Goal: Task Accomplishment & Management: Use online tool/utility

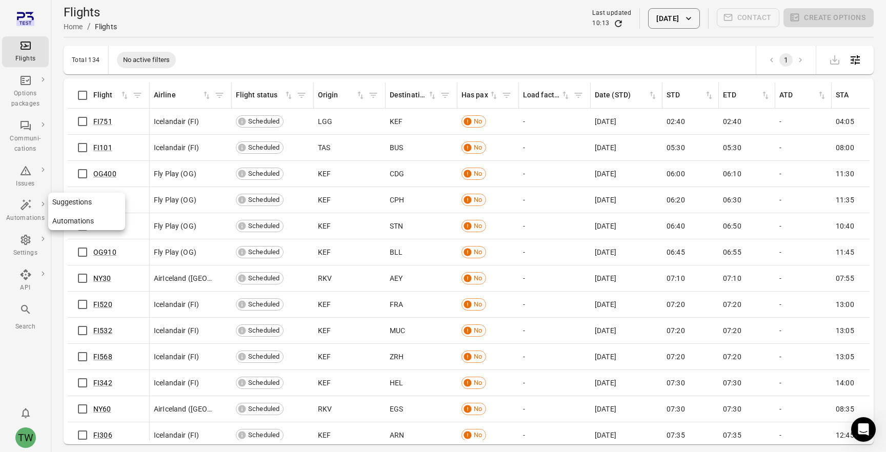
click at [21, 207] on icon "Main navigation" at bounding box center [25, 204] width 11 height 11
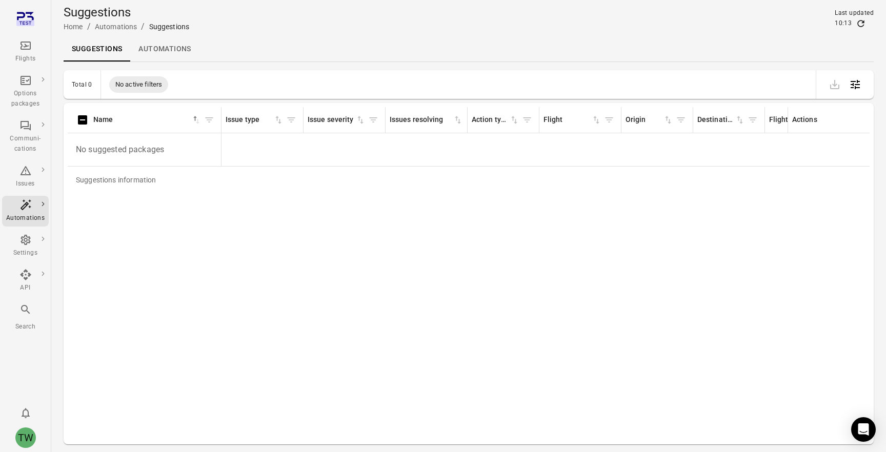
click at [170, 47] on link "Automations" at bounding box center [164, 49] width 69 height 25
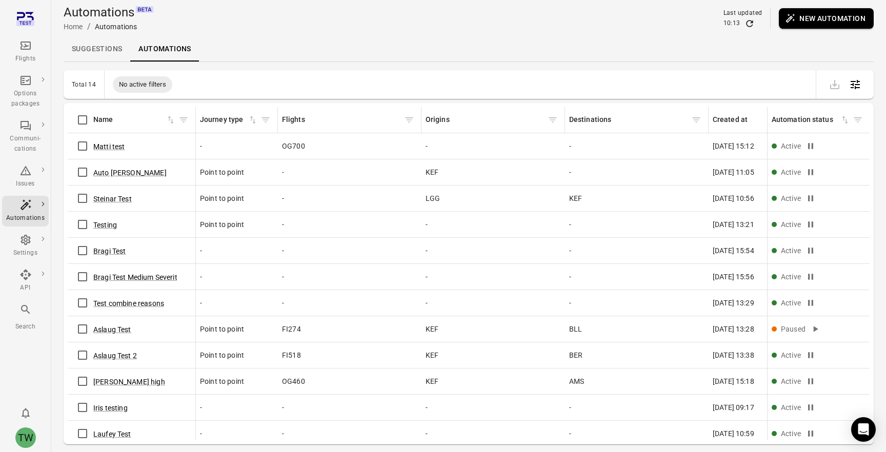
click at [839, 18] on button "New automation" at bounding box center [826, 18] width 95 height 21
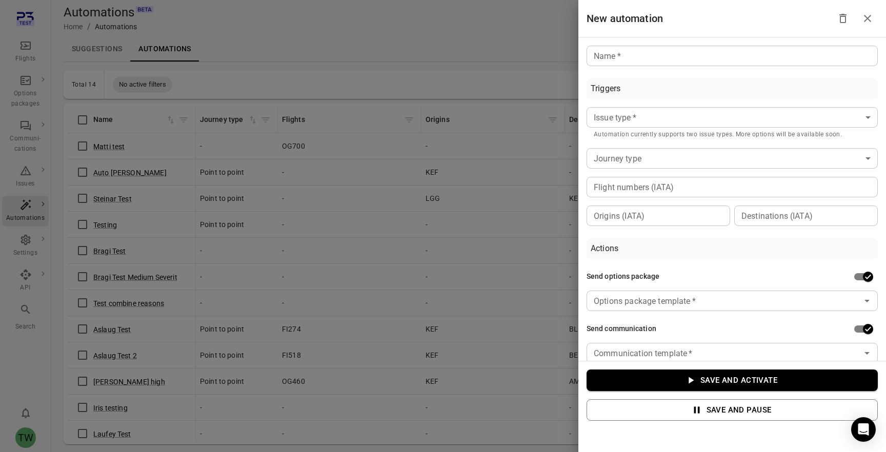
click at [736, 118] on body "Flights Options packages Communi-cations Issues Automations Settings API Search…" at bounding box center [443, 243] width 886 height 486
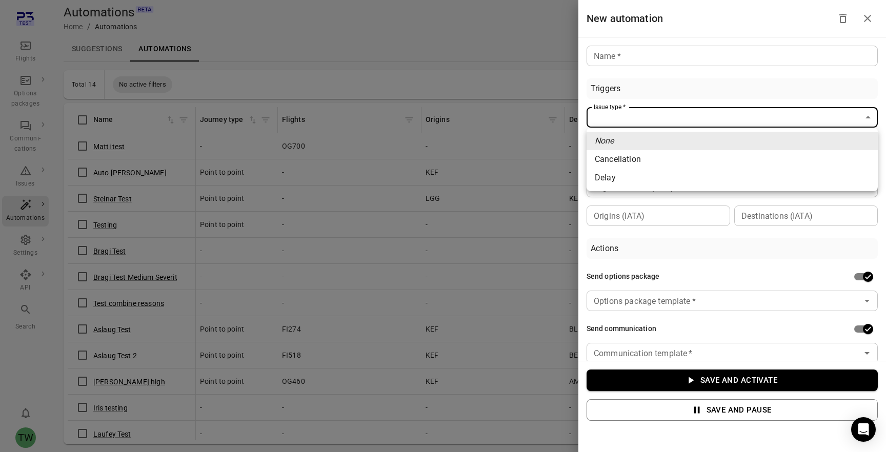
click at [717, 172] on li "Delay" at bounding box center [732, 178] width 291 height 18
type input "*****"
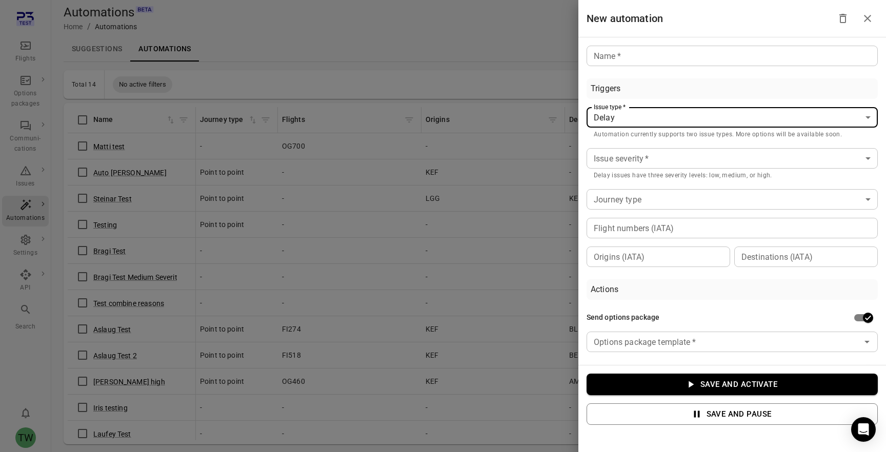
click at [718, 157] on body "Flights Options packages Communi-cations Issues Automations Settings API Search…" at bounding box center [443, 243] width 886 height 486
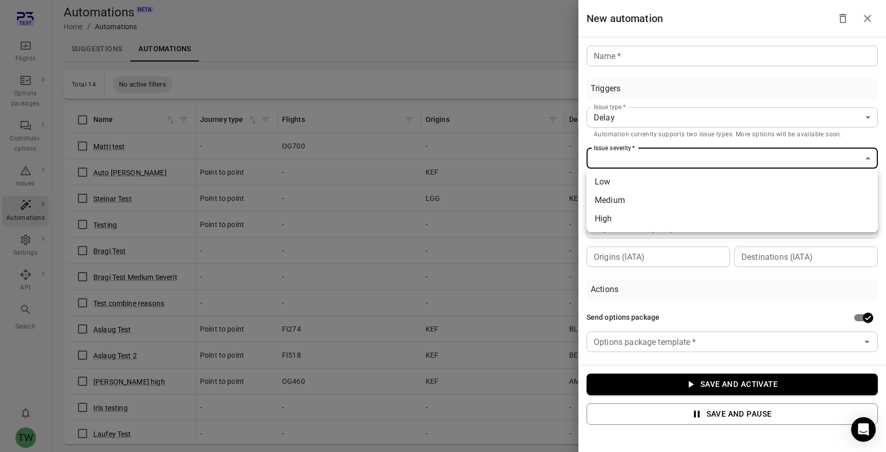
click at [774, 73] on div at bounding box center [443, 226] width 886 height 452
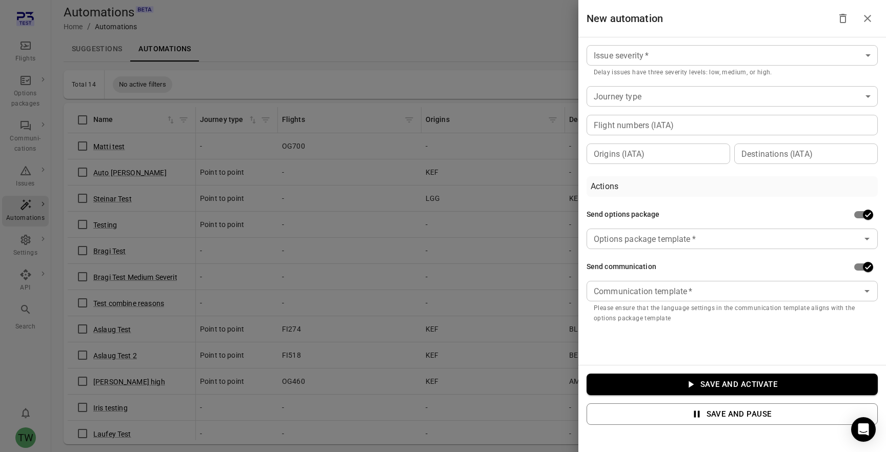
scroll to position [80, 0]
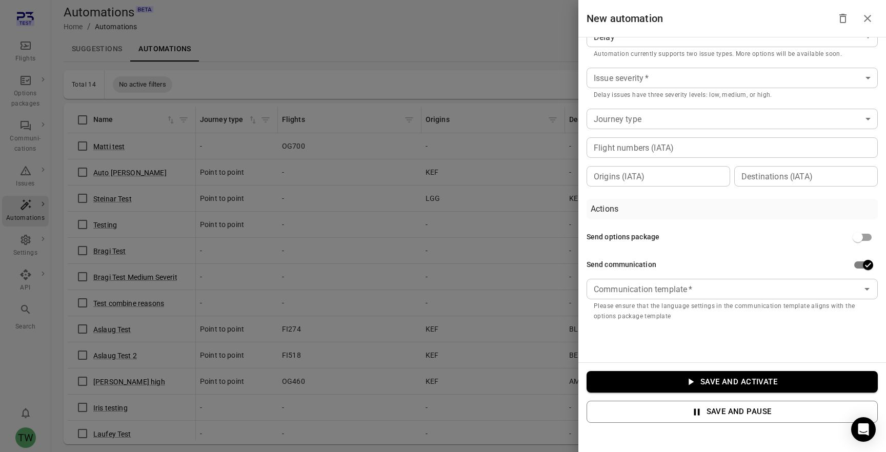
click at [492, 50] on div at bounding box center [443, 226] width 886 height 452
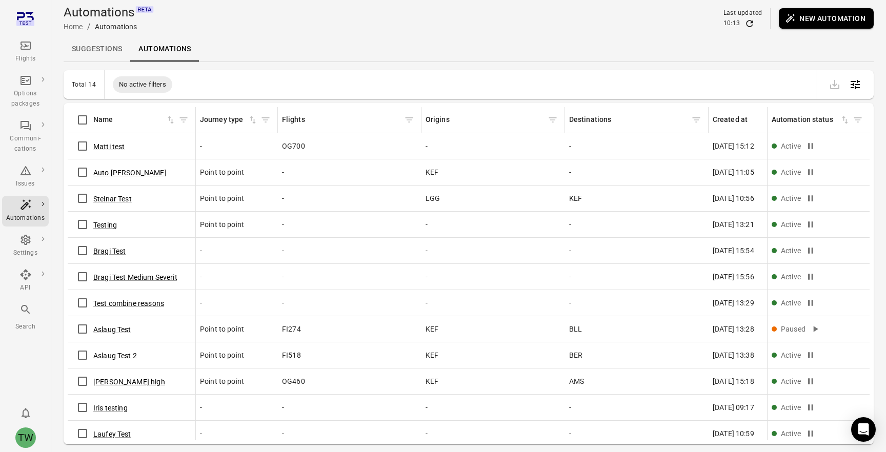
click at [97, 55] on link "Suggestions" at bounding box center [97, 49] width 67 height 25
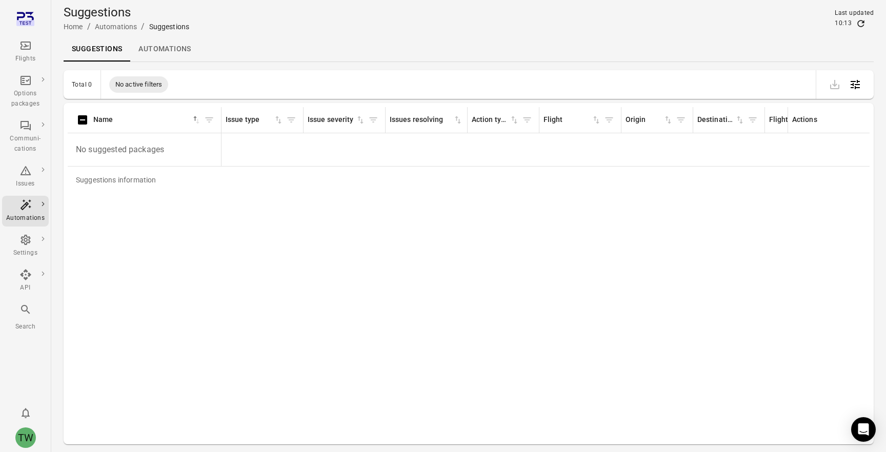
click at [178, 49] on link "Automations" at bounding box center [164, 49] width 69 height 25
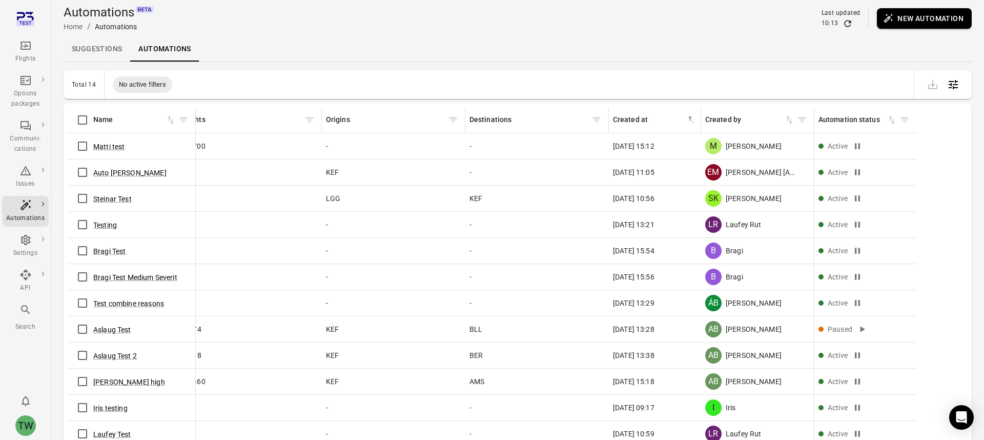
scroll to position [0, 99]
click at [19, 180] on div "Issues" at bounding box center [25, 184] width 38 height 10
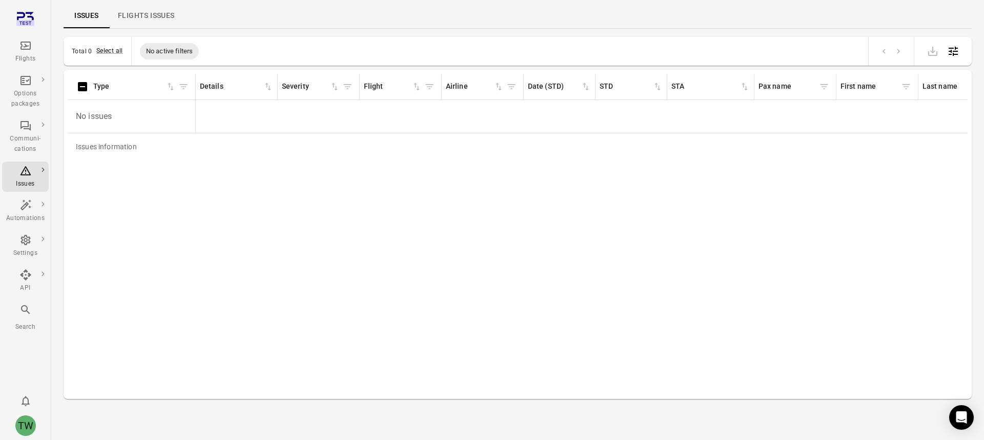
scroll to position [0, 7]
